Goal: Information Seeking & Learning: Check status

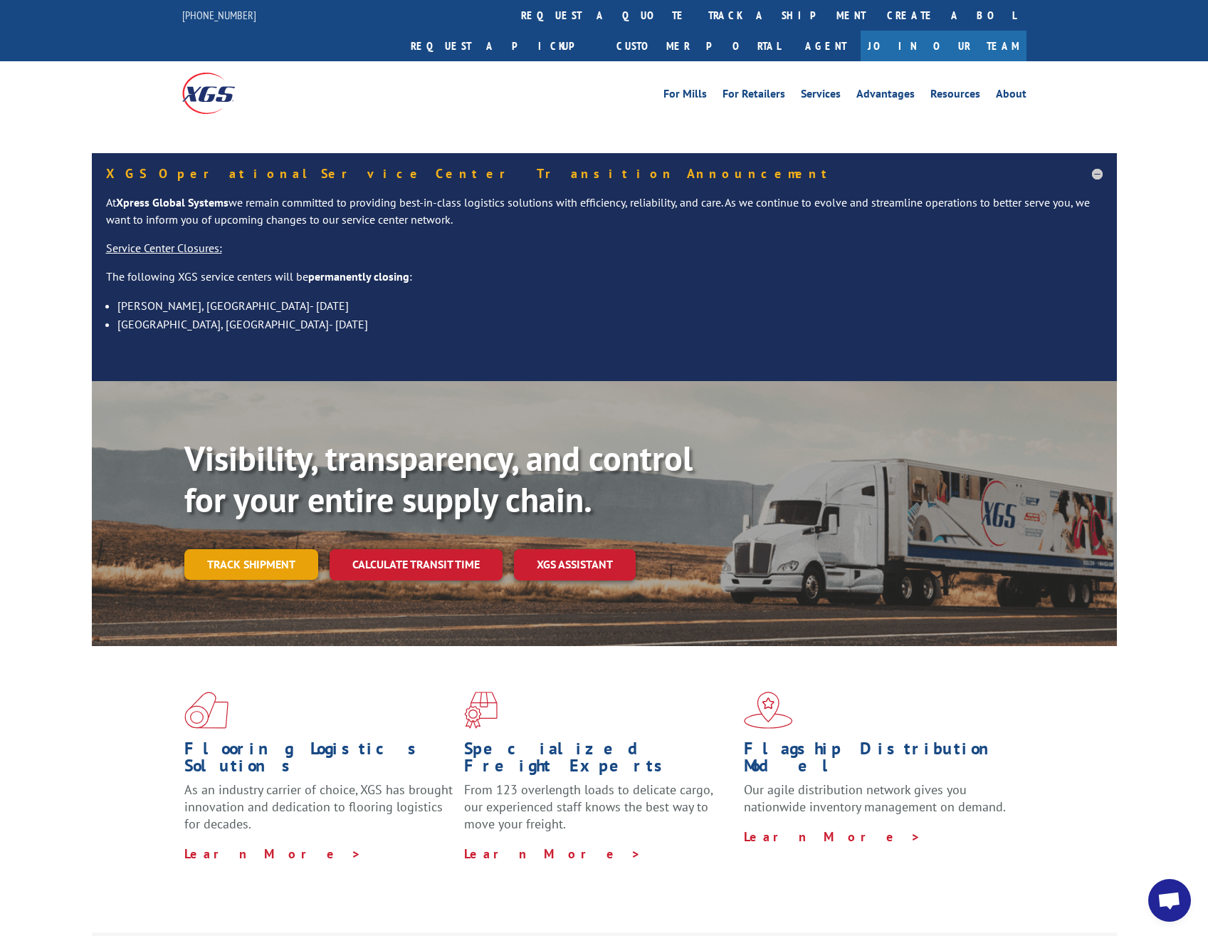
click at [235, 549] on link "Track shipment" at bounding box center [251, 564] width 134 height 30
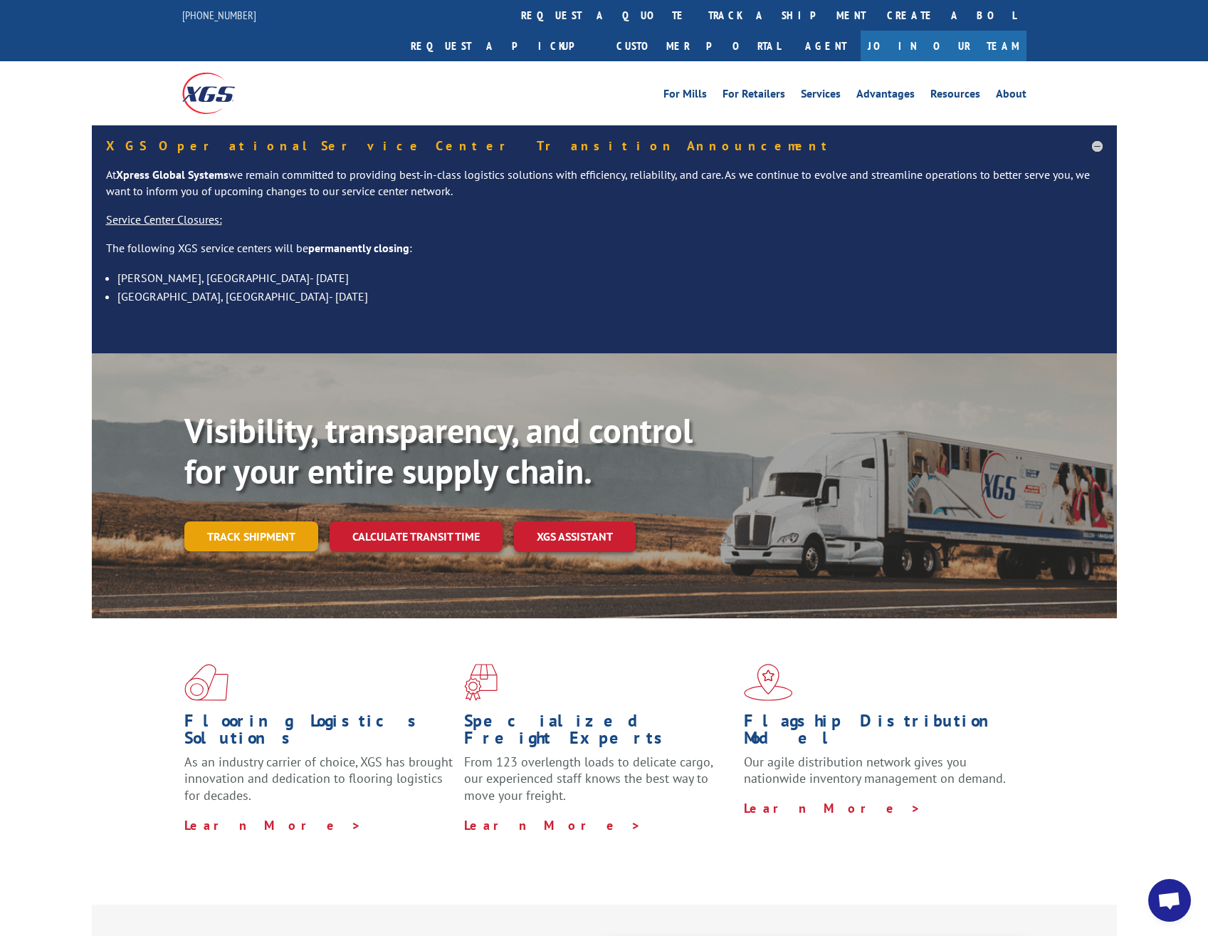
click at [225, 521] on link "Track shipment" at bounding box center [251, 536] width 134 height 30
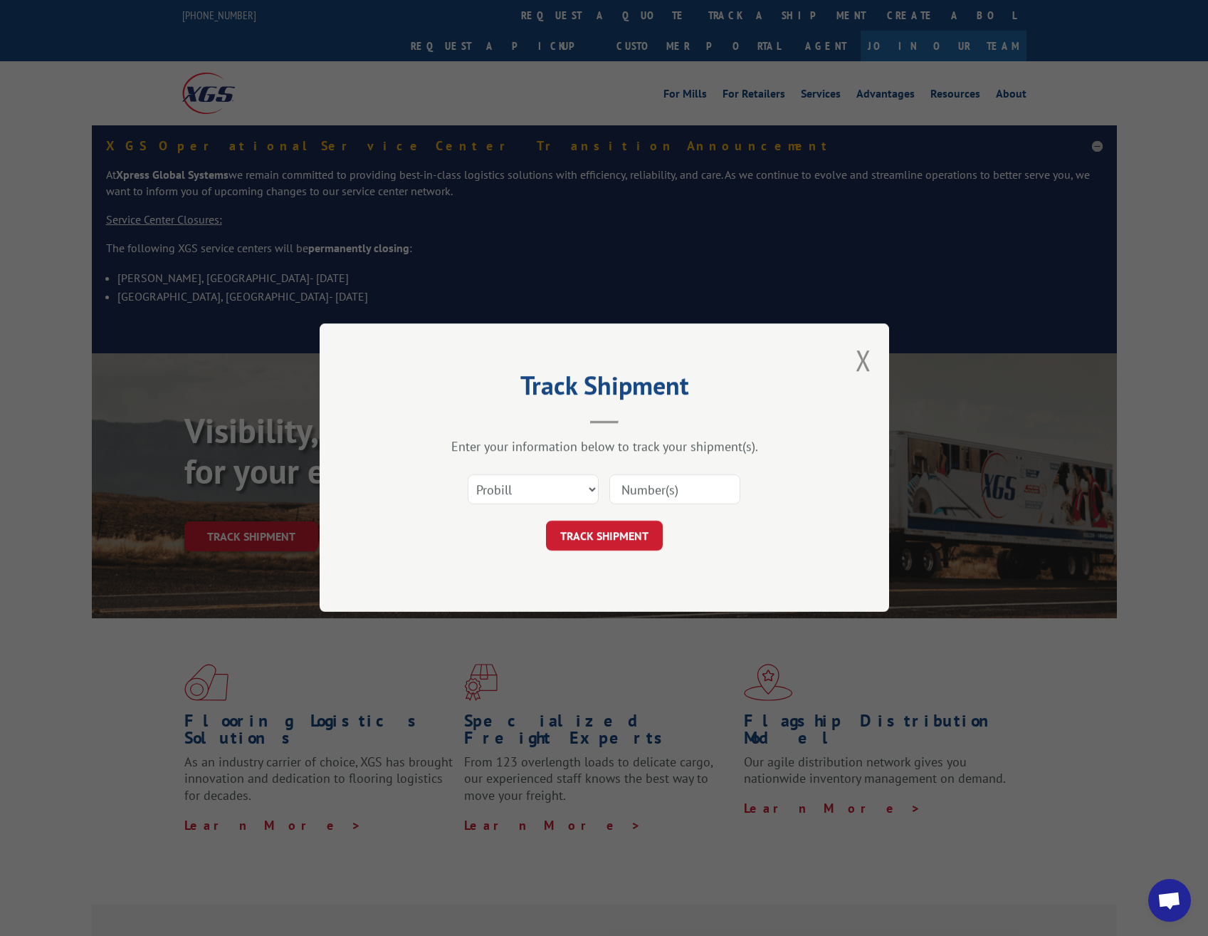
click at [646, 486] on input at bounding box center [674, 490] width 131 height 30
paste input "17409408"
type input "17409408"
click at [595, 538] on button "TRACK SHIPMENT" at bounding box center [604, 536] width 117 height 30
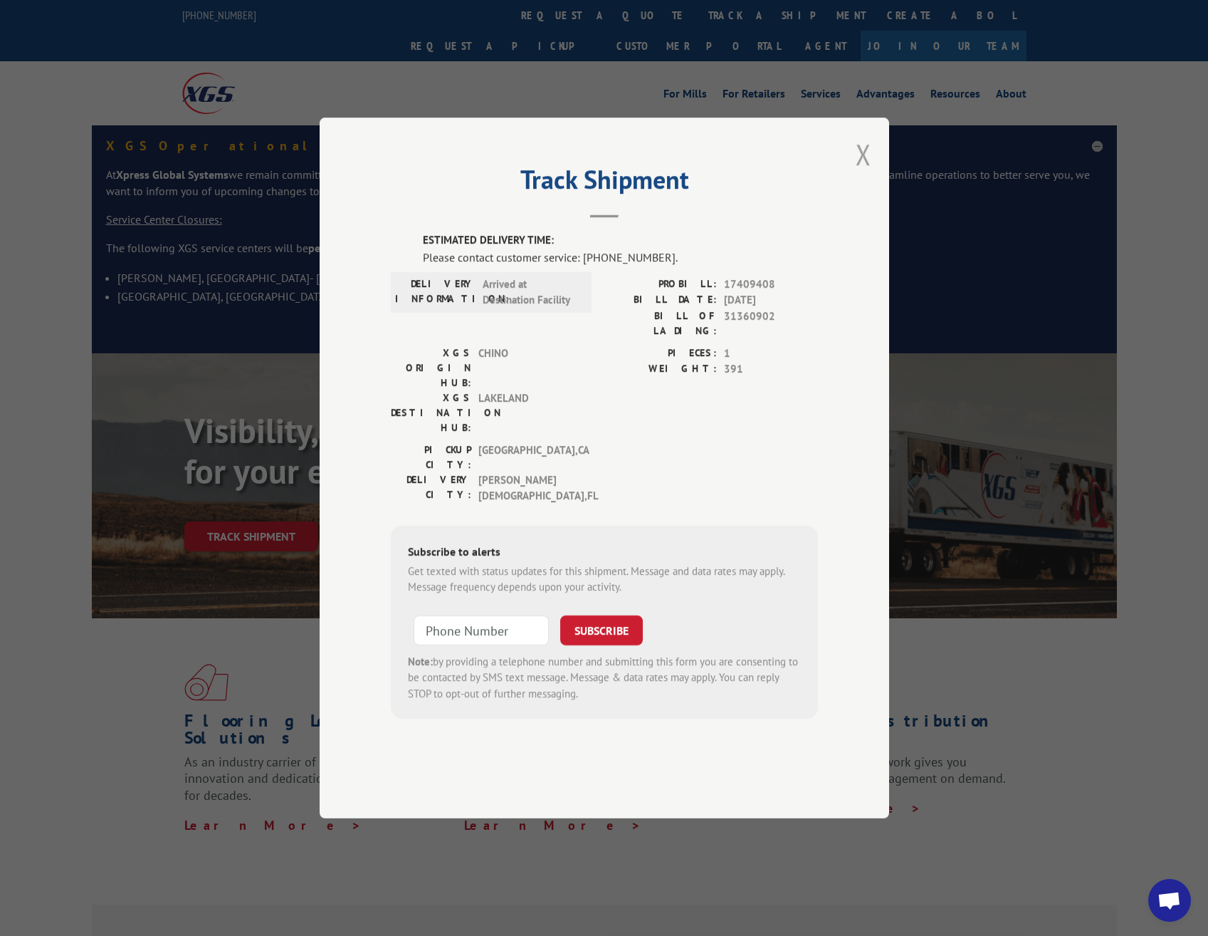
click at [864, 173] on button "Close modal" at bounding box center [864, 154] width 16 height 38
